Goal: Find specific page/section: Find specific page/section

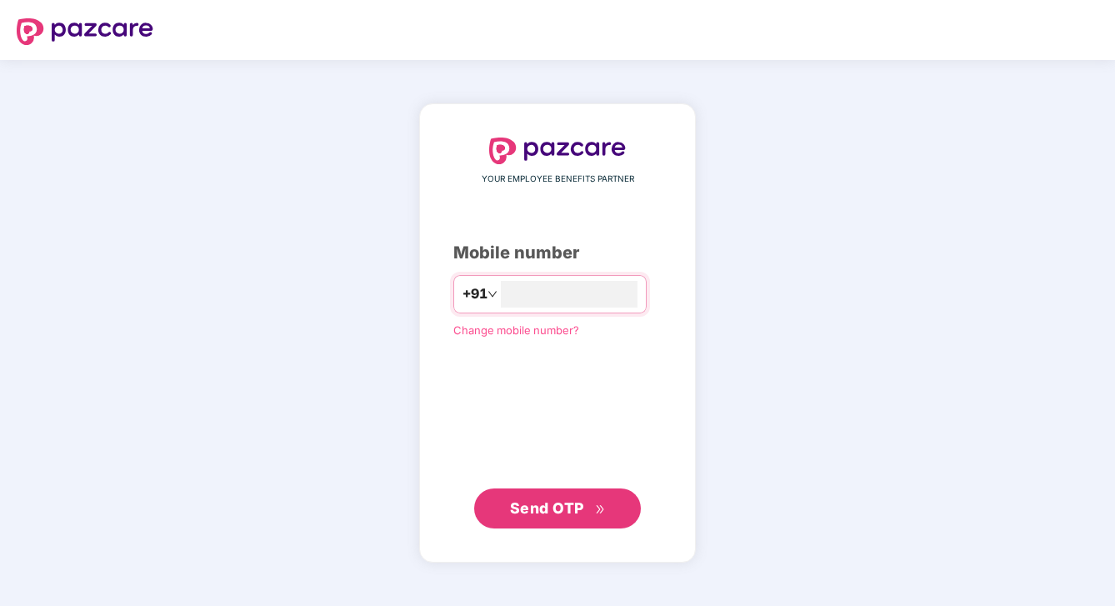
type input "**********"
click at [582, 501] on span "Send OTP" at bounding box center [547, 508] width 74 height 18
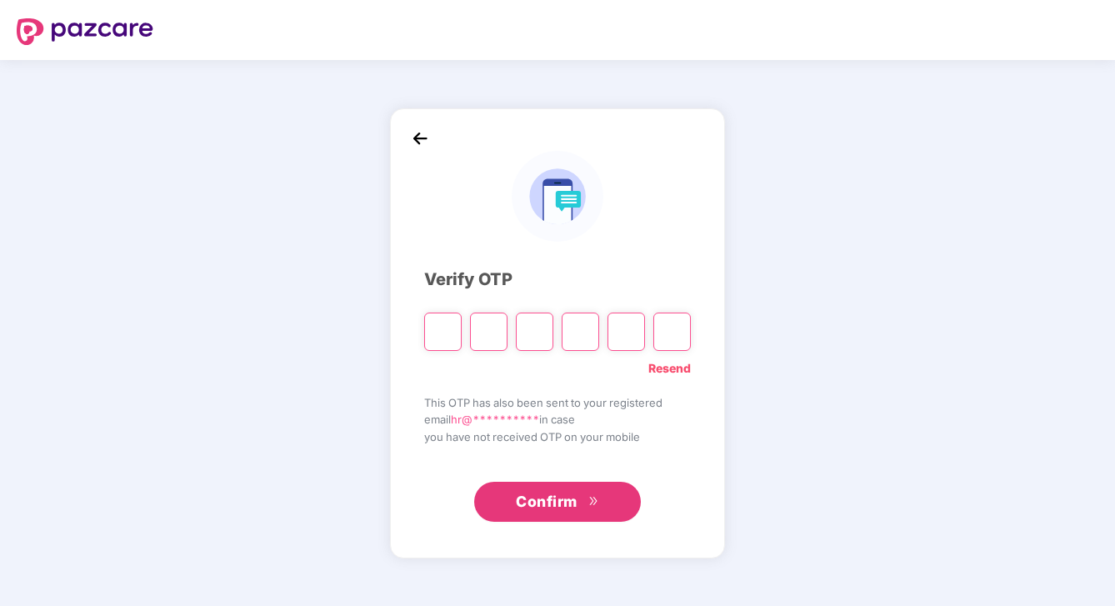
type input "*"
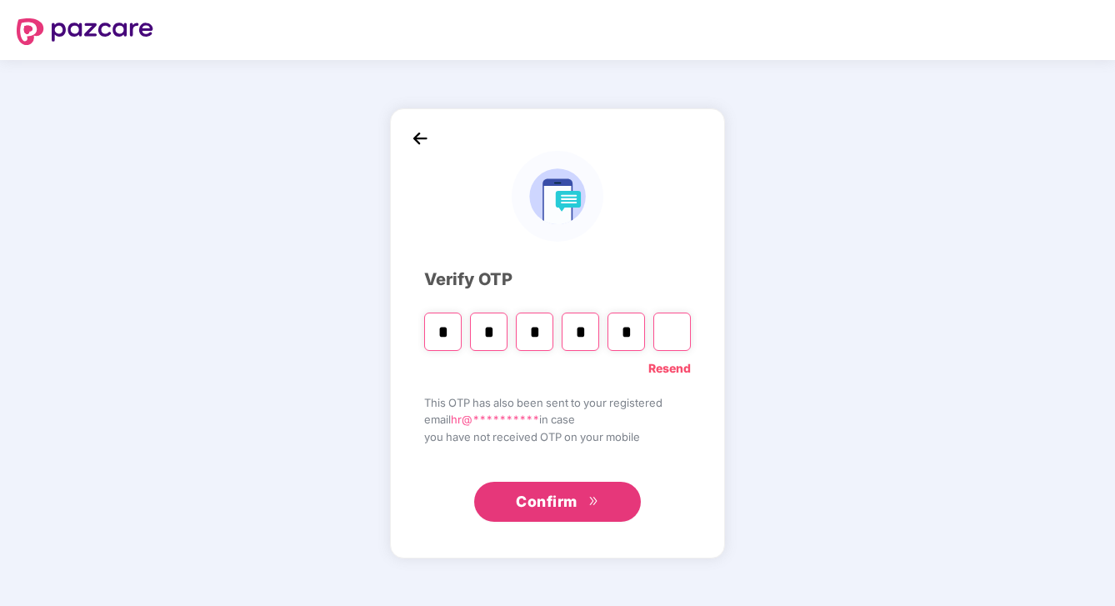
type input "*"
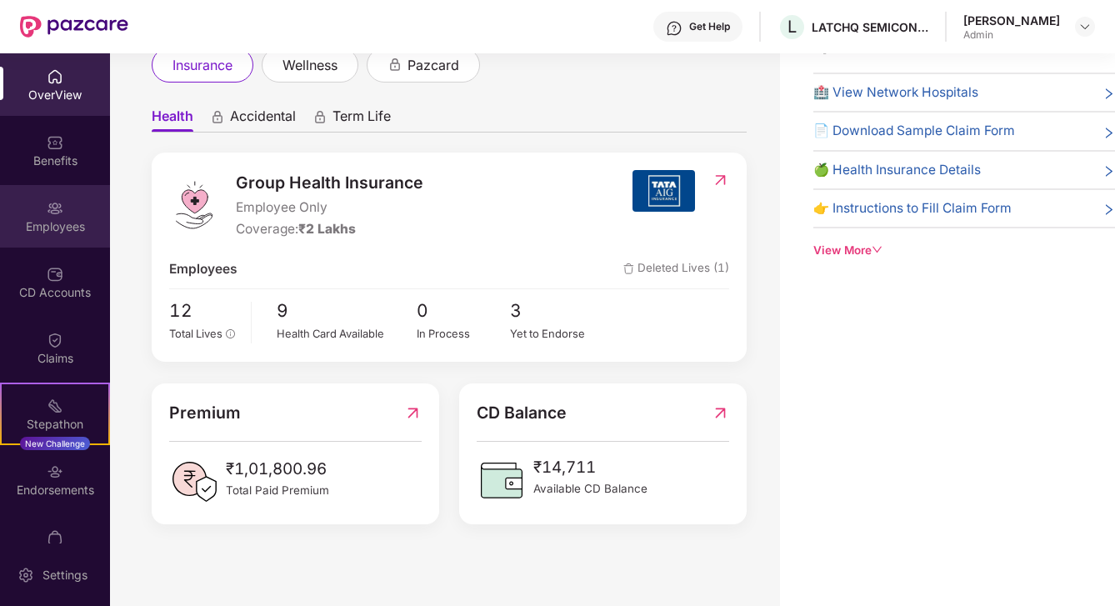
click at [40, 227] on div "Employees" at bounding box center [55, 226] width 110 height 17
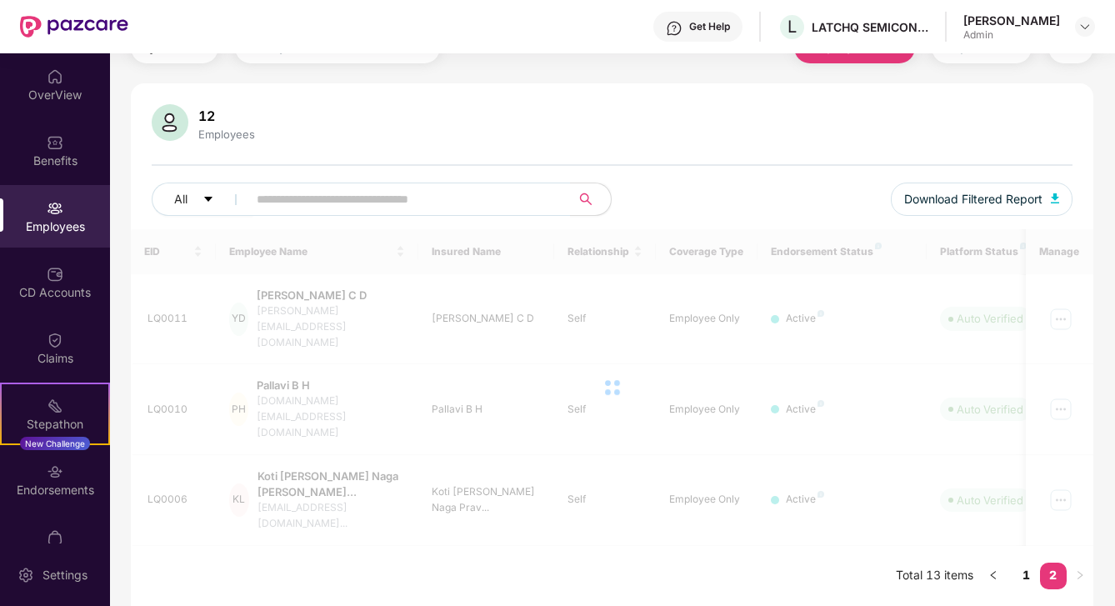
scroll to position [53, 0]
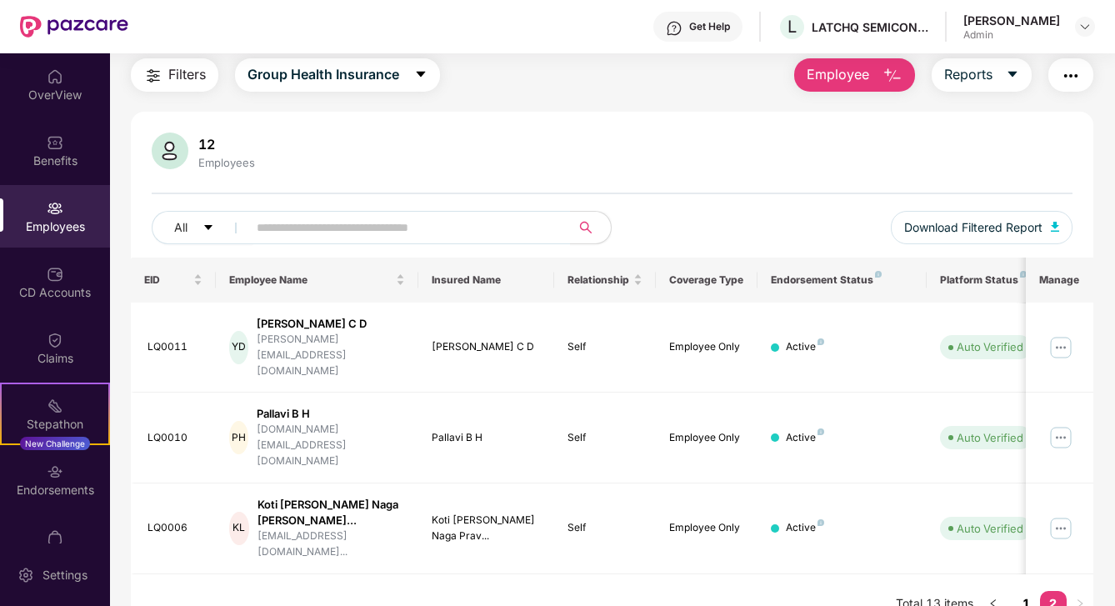
click at [1029, 591] on link "1" at bounding box center [1026, 603] width 27 height 25
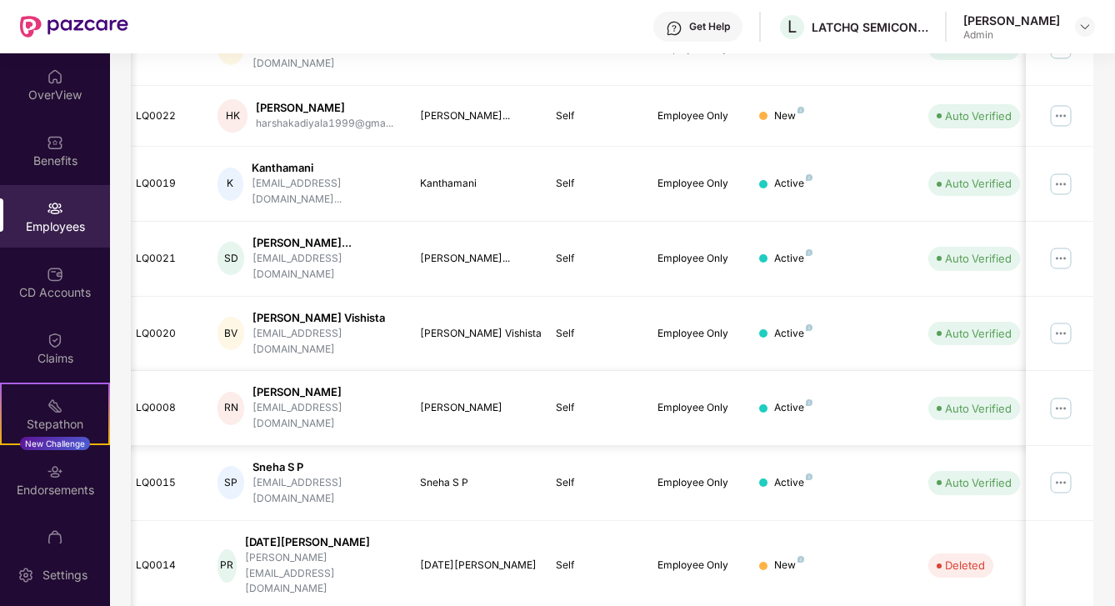
scroll to position [418, 0]
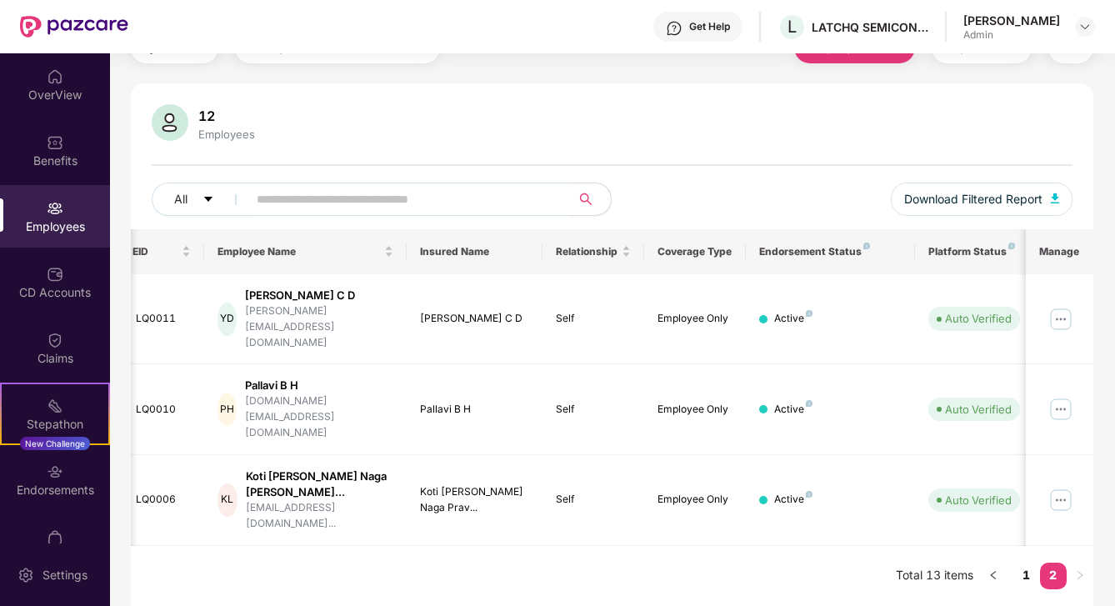
scroll to position [53, 0]
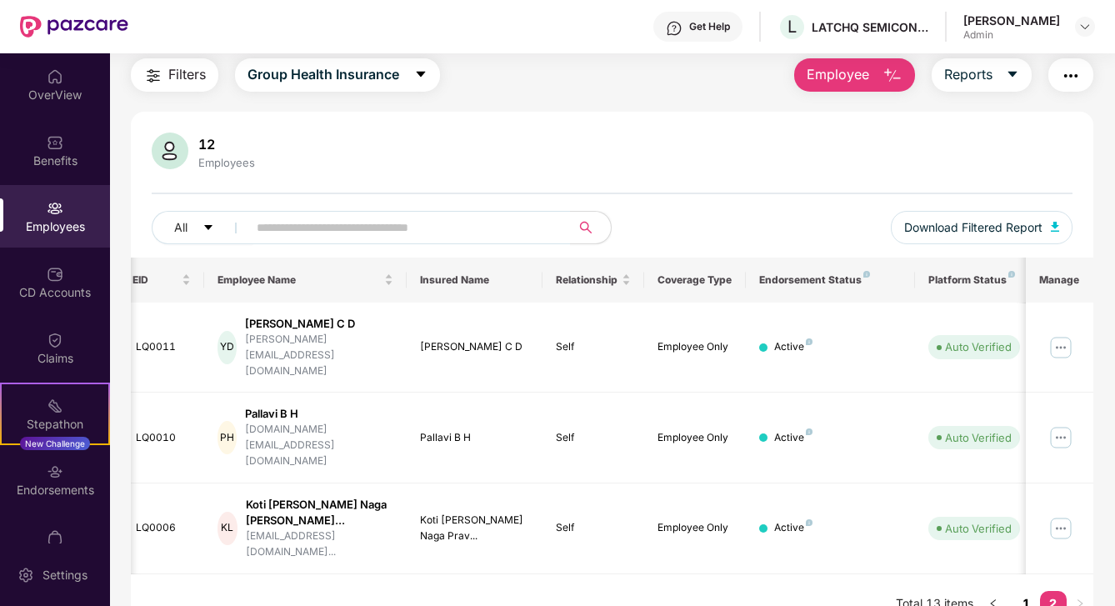
click at [1028, 591] on link "1" at bounding box center [1026, 603] width 27 height 25
